Goal: Transaction & Acquisition: Purchase product/service

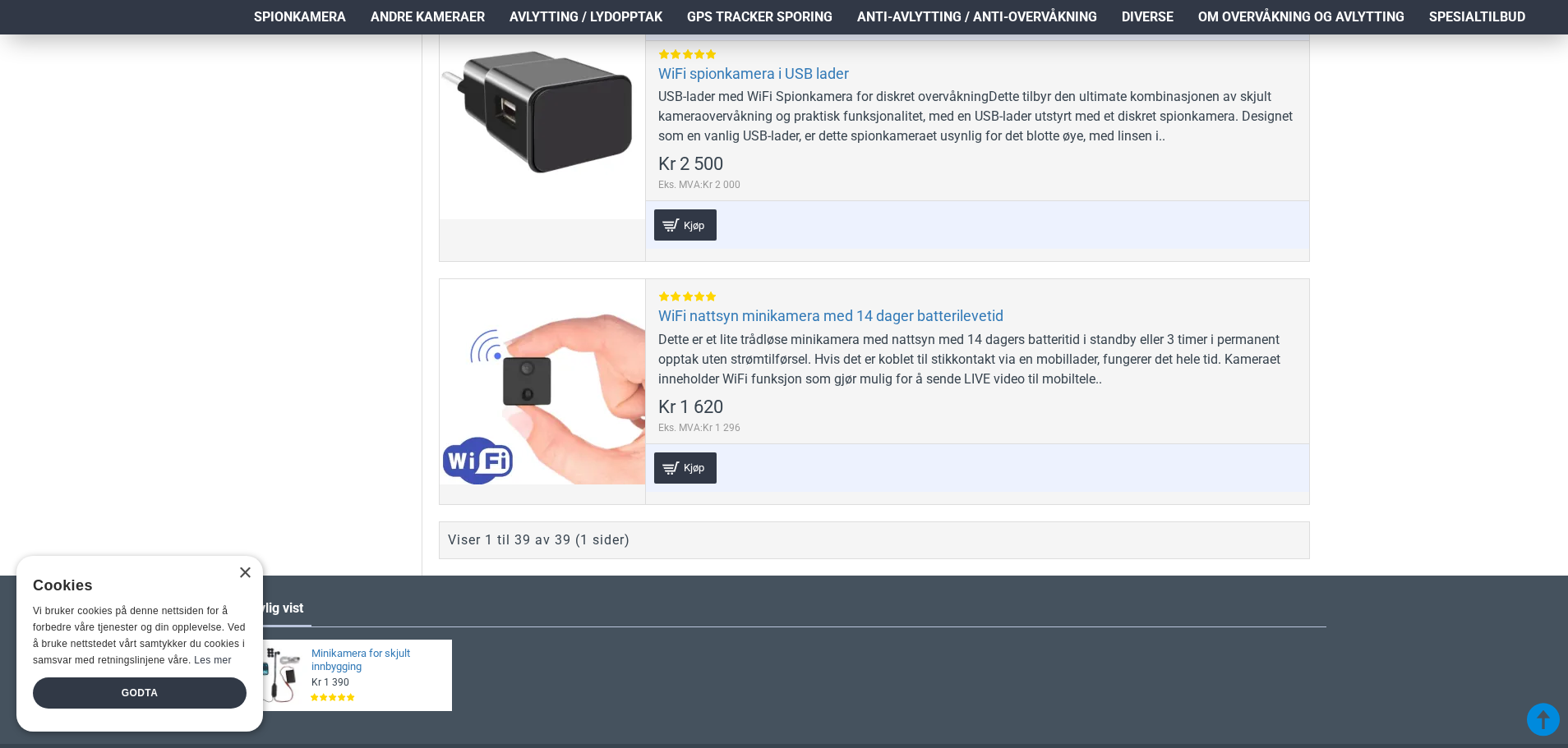
scroll to position [9857, 0]
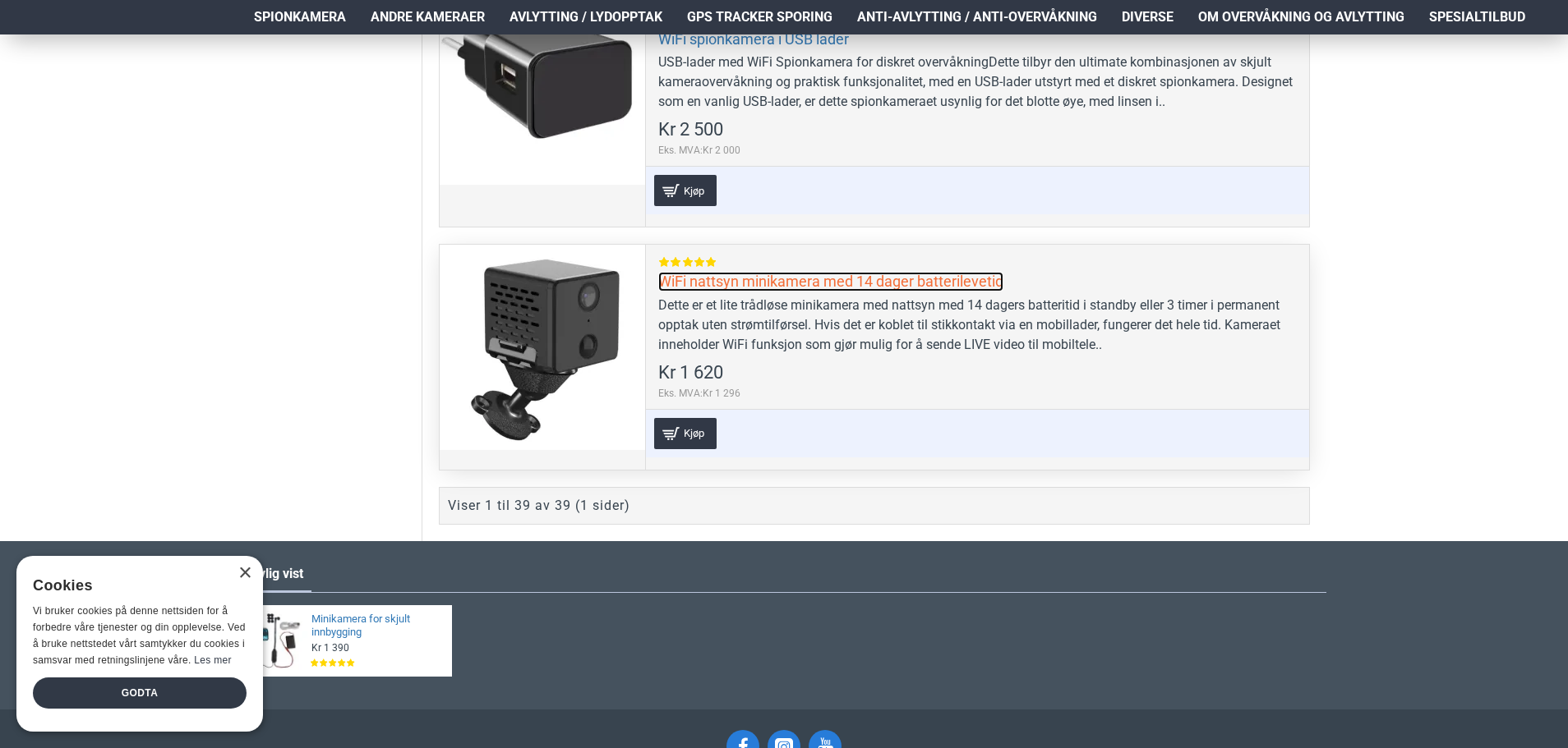
click at [909, 283] on link "WiFi nattsyn minikamera med 14 dager batterilevetid" at bounding box center [831, 281] width 346 height 19
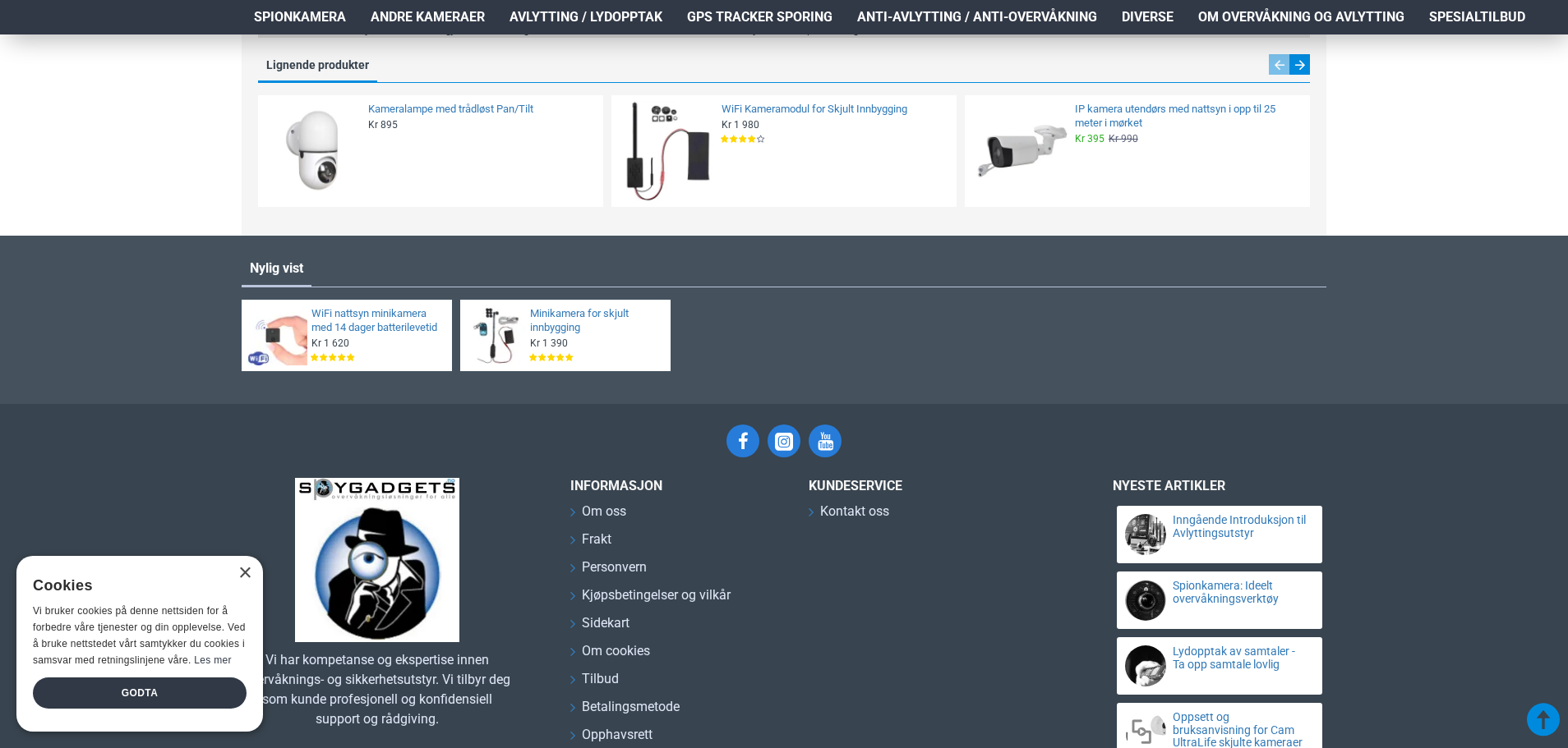
scroll to position [2254, 0]
